Goal: Task Accomplishment & Management: Manage account settings

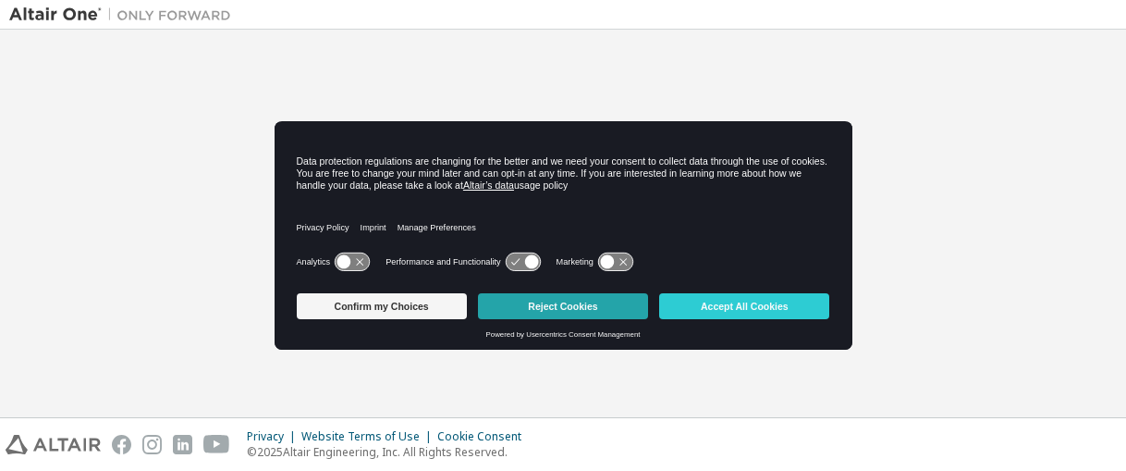
click at [592, 307] on button "Reject Cookies" at bounding box center [563, 306] width 170 height 26
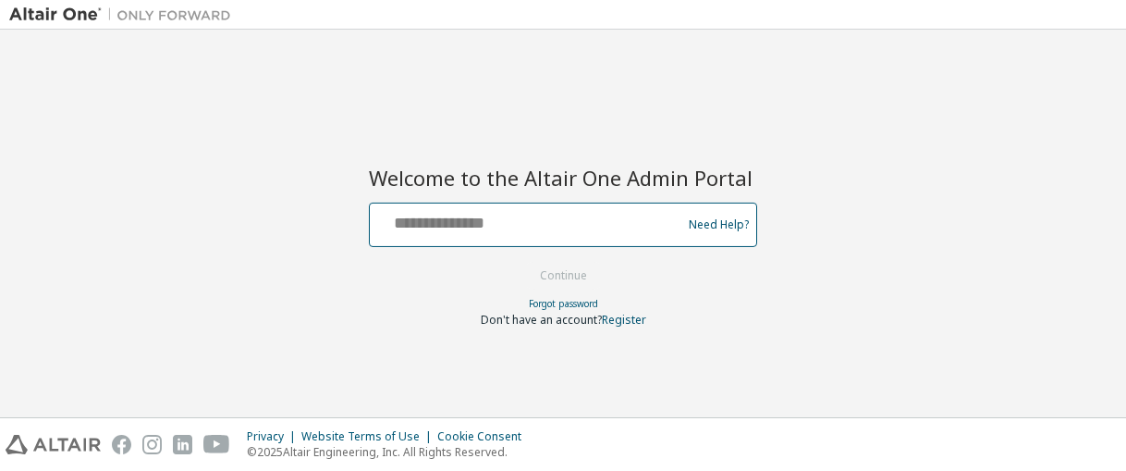
click at [557, 210] on input "text" at bounding box center [528, 220] width 302 height 27
type input "**********"
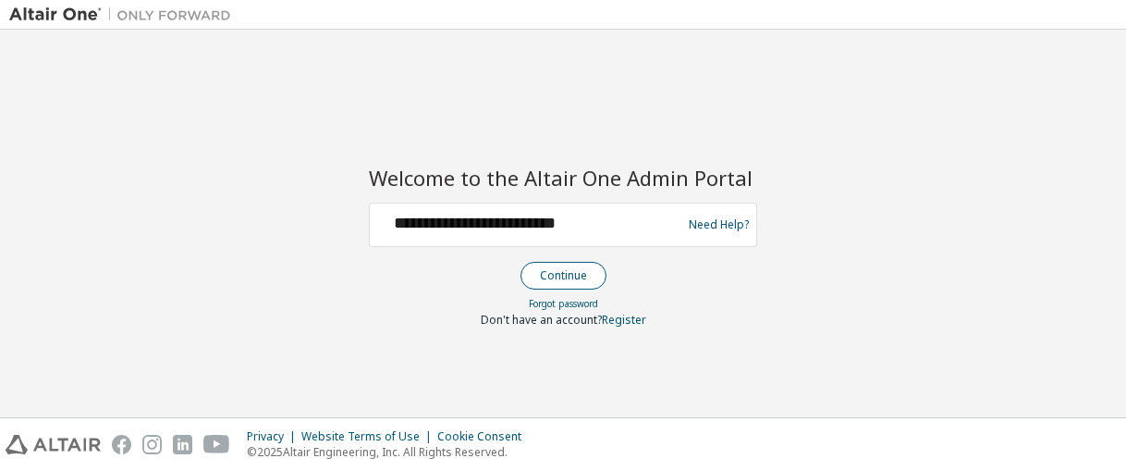
click at [590, 272] on button "Continue" at bounding box center [564, 276] width 86 height 28
